Goal: Information Seeking & Learning: Compare options

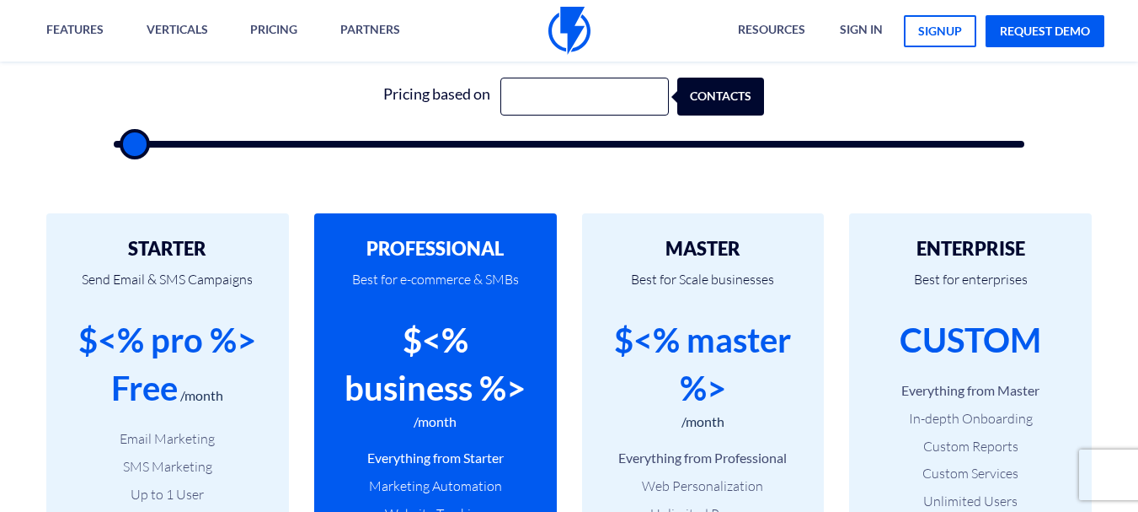
scroll to position [590, 0]
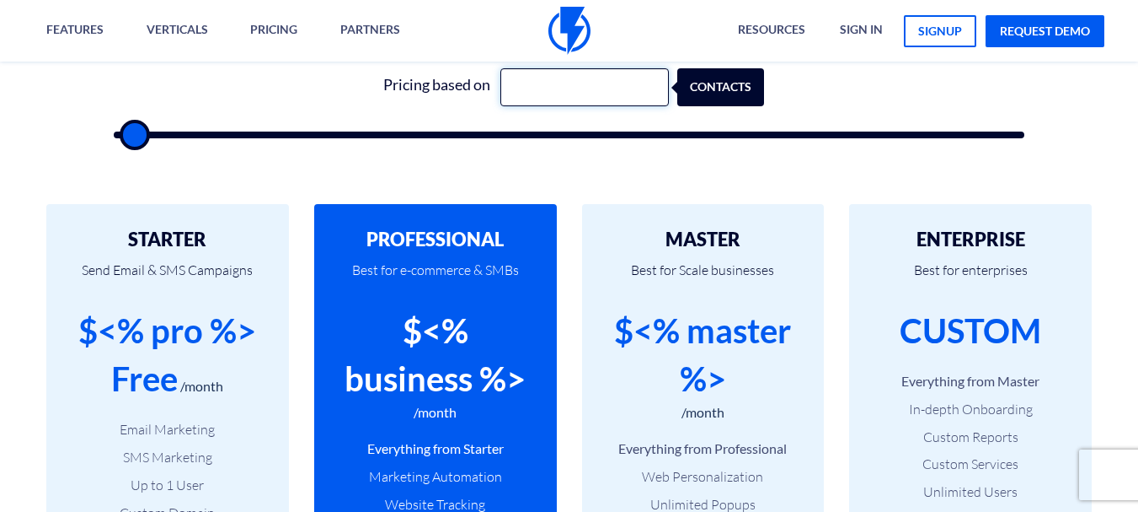
click at [576, 88] on input "text" at bounding box center [585, 87] width 169 height 38
click at [645, 155] on div "Pricing based on 12000 contacts" at bounding box center [569, 98] width 945 height 144
click at [758, 84] on div "contacts" at bounding box center [731, 87] width 87 height 38
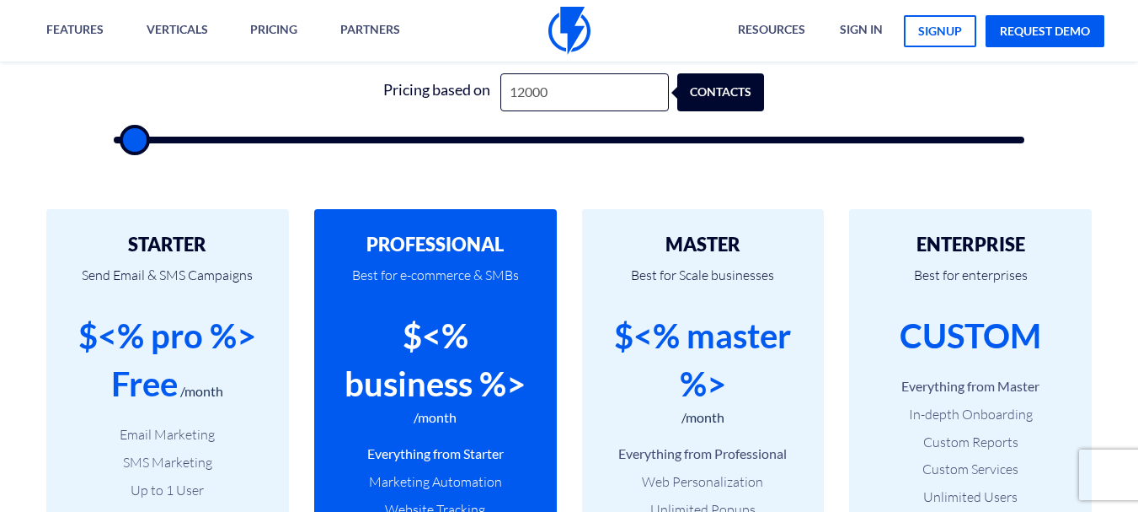
scroll to position [421, 0]
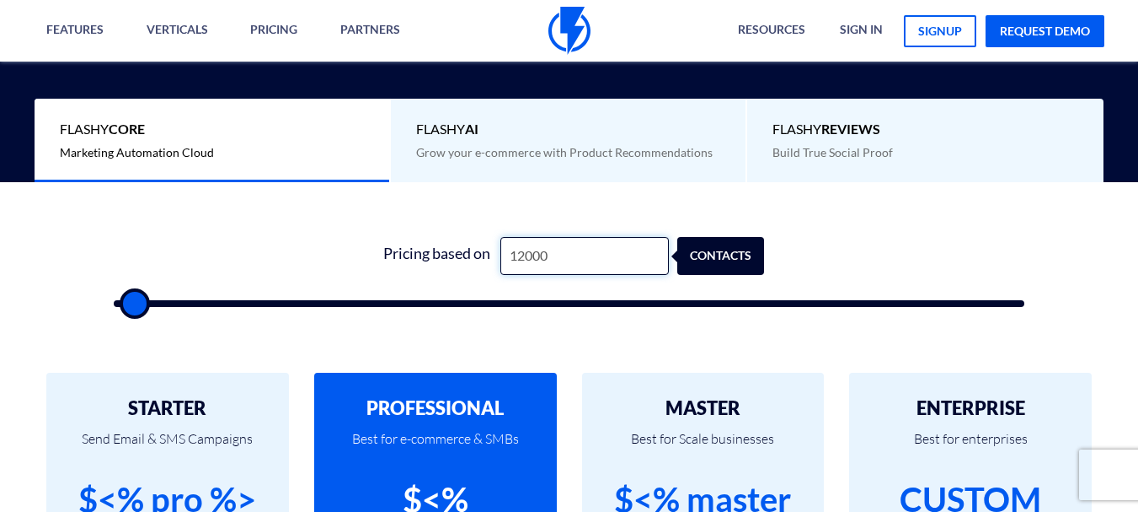
click at [571, 254] on input "12000" at bounding box center [585, 256] width 169 height 38
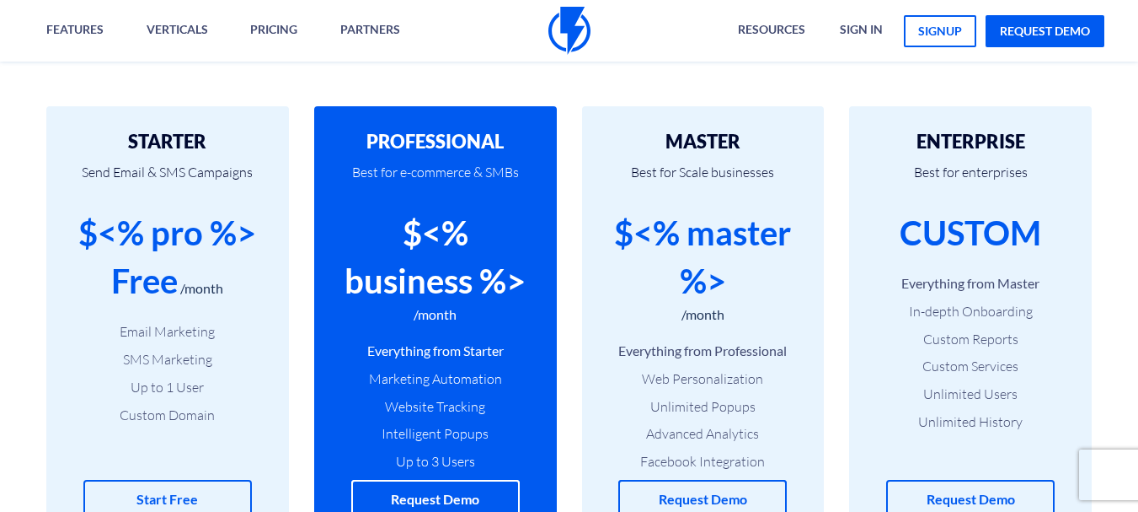
scroll to position [758, 0]
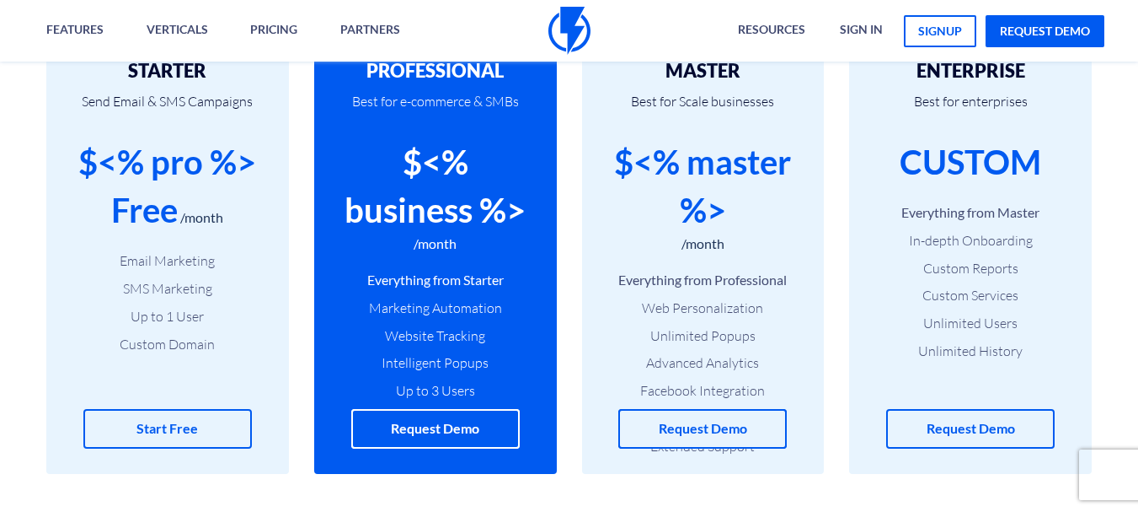
click at [551, 483] on div "STARTER Send Email & SMS Campaigns $<% pro %> Free /month Email Marketing SMS M…" at bounding box center [569, 255] width 1138 height 506
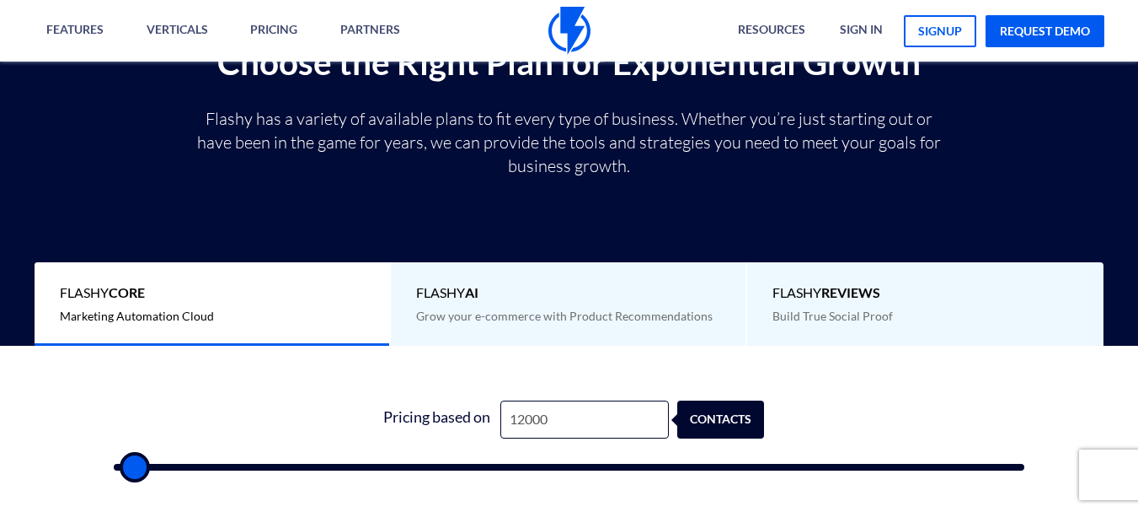
scroll to position [253, 0]
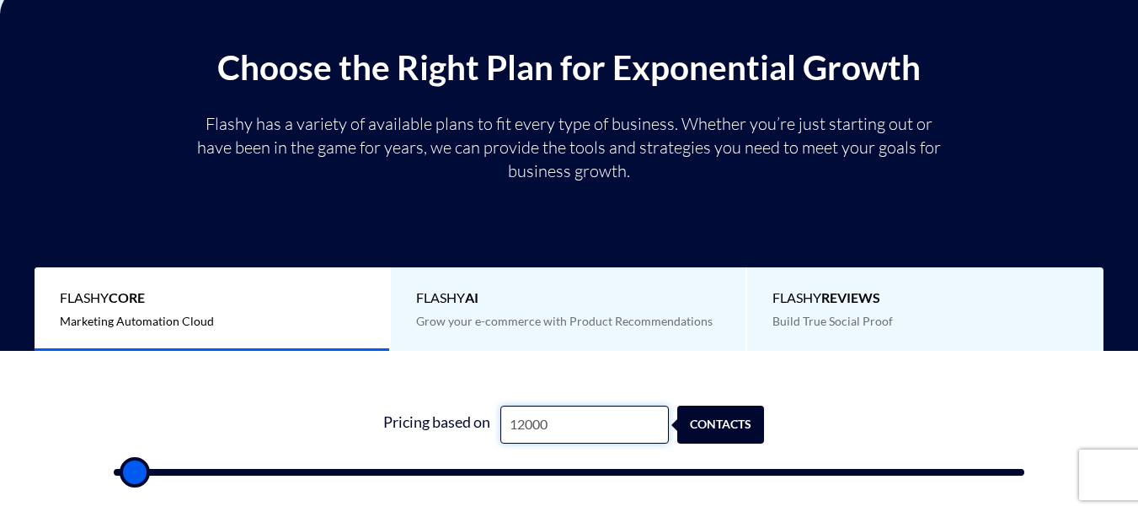
click at [554, 426] on input "12000" at bounding box center [585, 424] width 169 height 38
type input "12000"
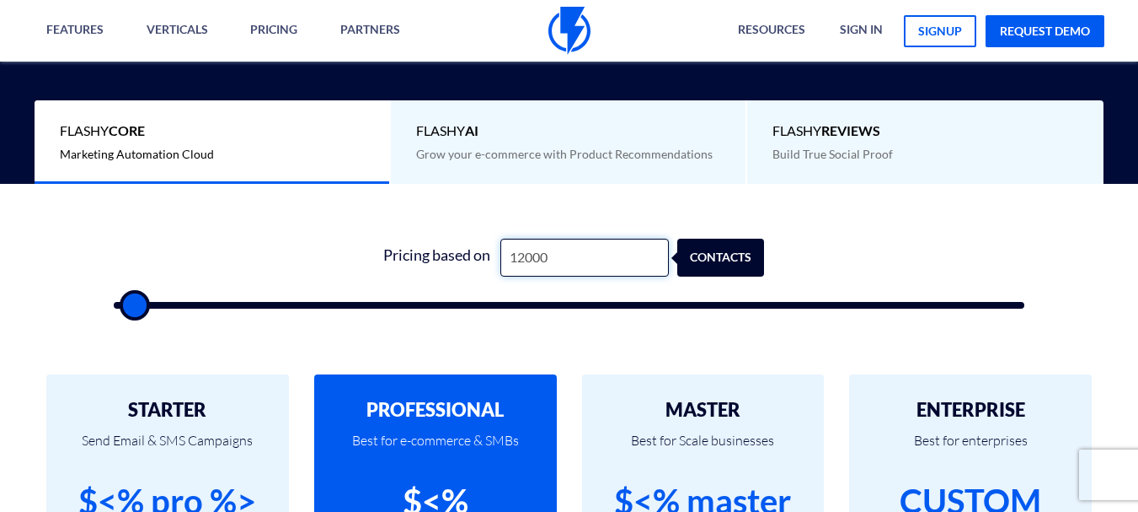
scroll to position [421, 0]
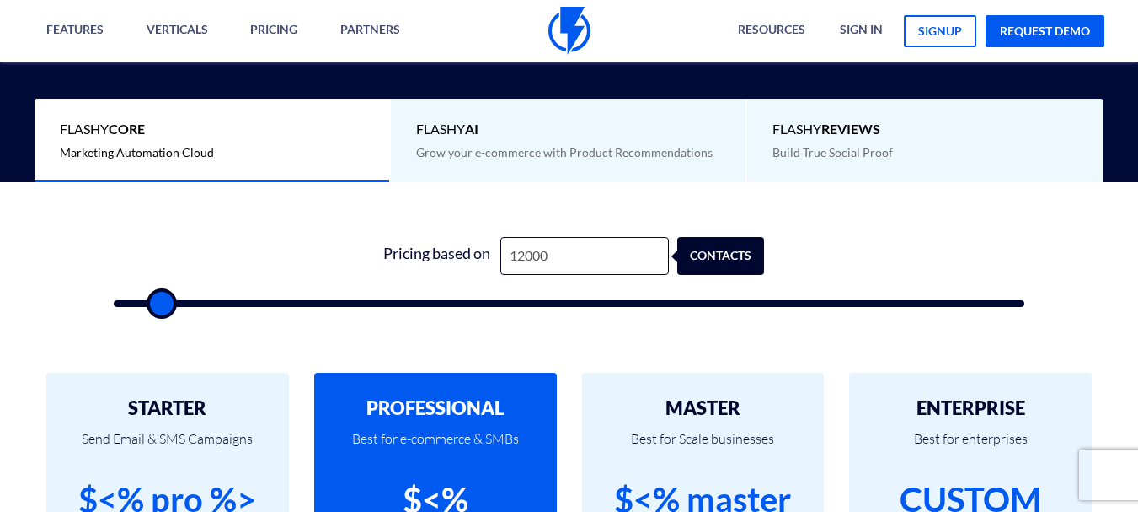
drag, startPoint x: 147, startPoint y: 310, endPoint x: 167, endPoint y: 309, distance: 19.4
click at [161, 307] on input "range" at bounding box center [569, 303] width 911 height 7
type input "19500"
click at [302, 304] on input "range" at bounding box center [569, 303] width 911 height 7
drag, startPoint x: 279, startPoint y: 308, endPoint x: 584, endPoint y: 297, distance: 305.2
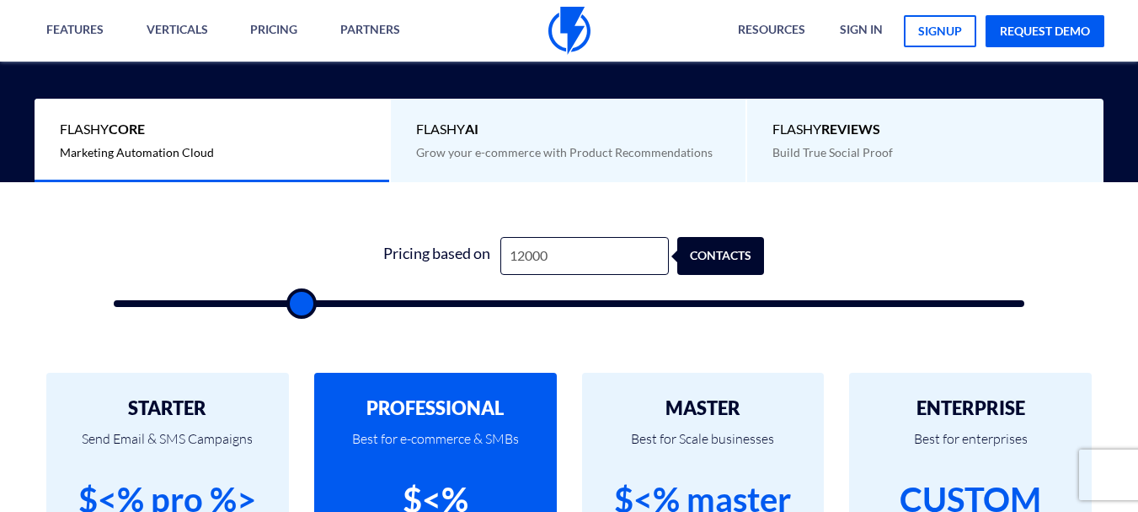
click at [38, 302] on div "Pricing based on 12000 contacts" at bounding box center [569, 260] width 1164 height 157
click at [728, 251] on div "contacts" at bounding box center [729, 256] width 87 height 38
click at [728, 251] on div "contacts" at bounding box center [733, 256] width 87 height 38
click at [568, 258] on input "12000" at bounding box center [585, 256] width 169 height 38
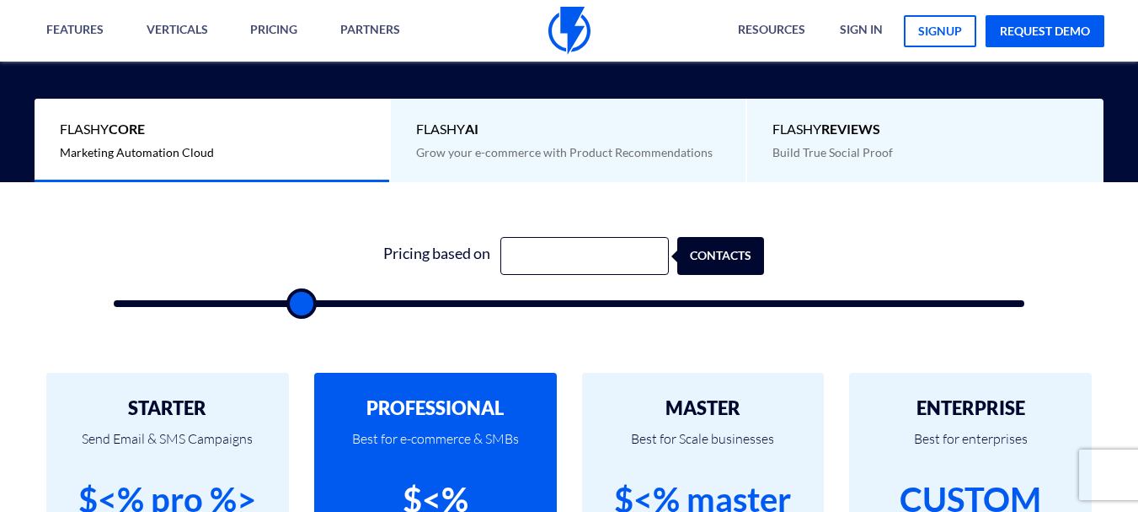
click at [434, 311] on div "Pricing based on contacts" at bounding box center [569, 267] width 945 height 144
drag, startPoint x: 253, startPoint y: 308, endPoint x: 99, endPoint y: 311, distance: 154.2
type input "0"
click at [114, 307] on input "range" at bounding box center [569, 303] width 911 height 7
